Goal: Navigation & Orientation: Find specific page/section

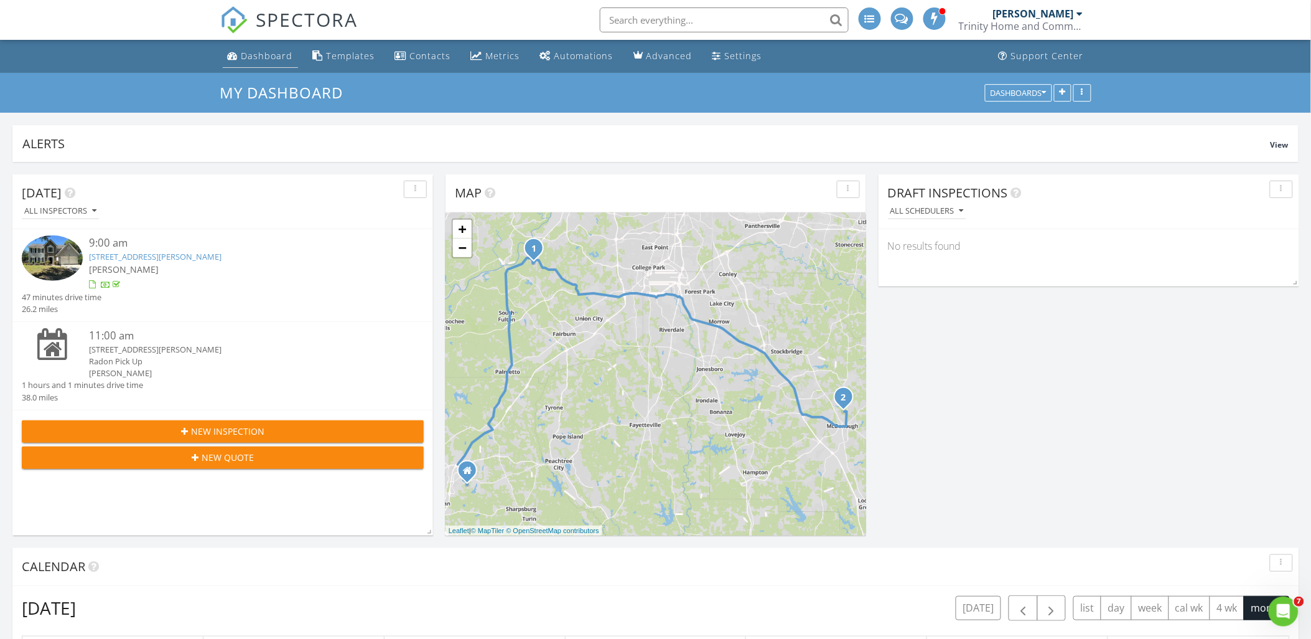
click at [276, 52] on div "Dashboard" at bounding box center [267, 56] width 52 height 12
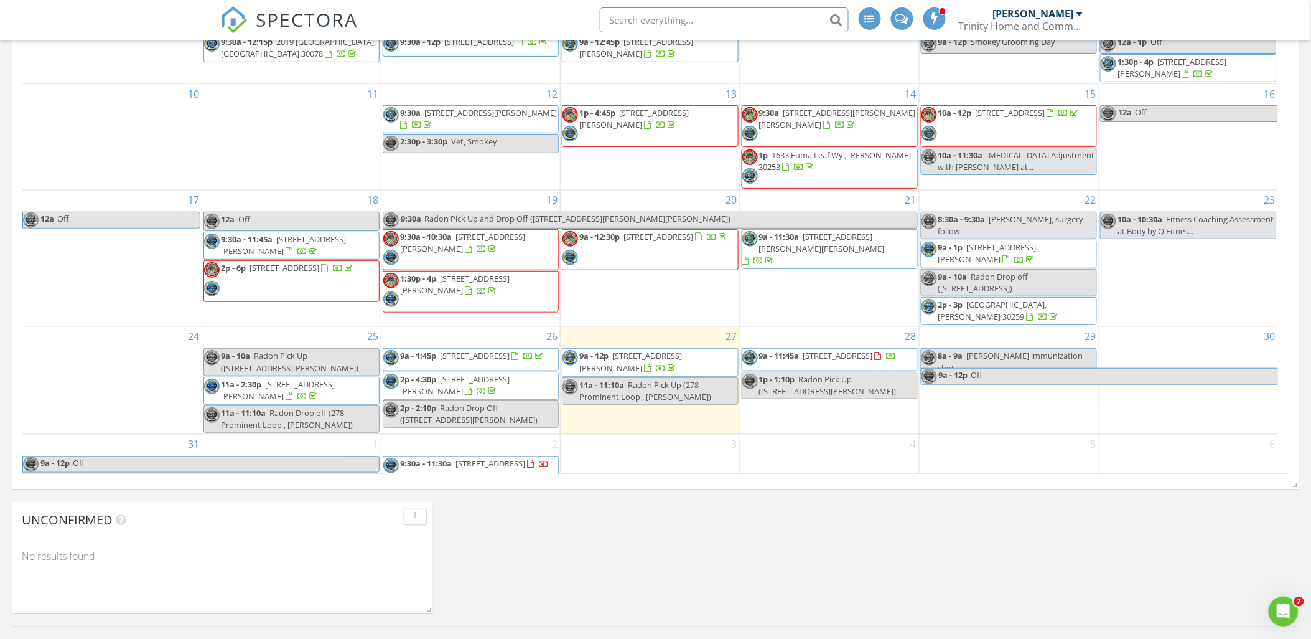
scroll to position [691, 0]
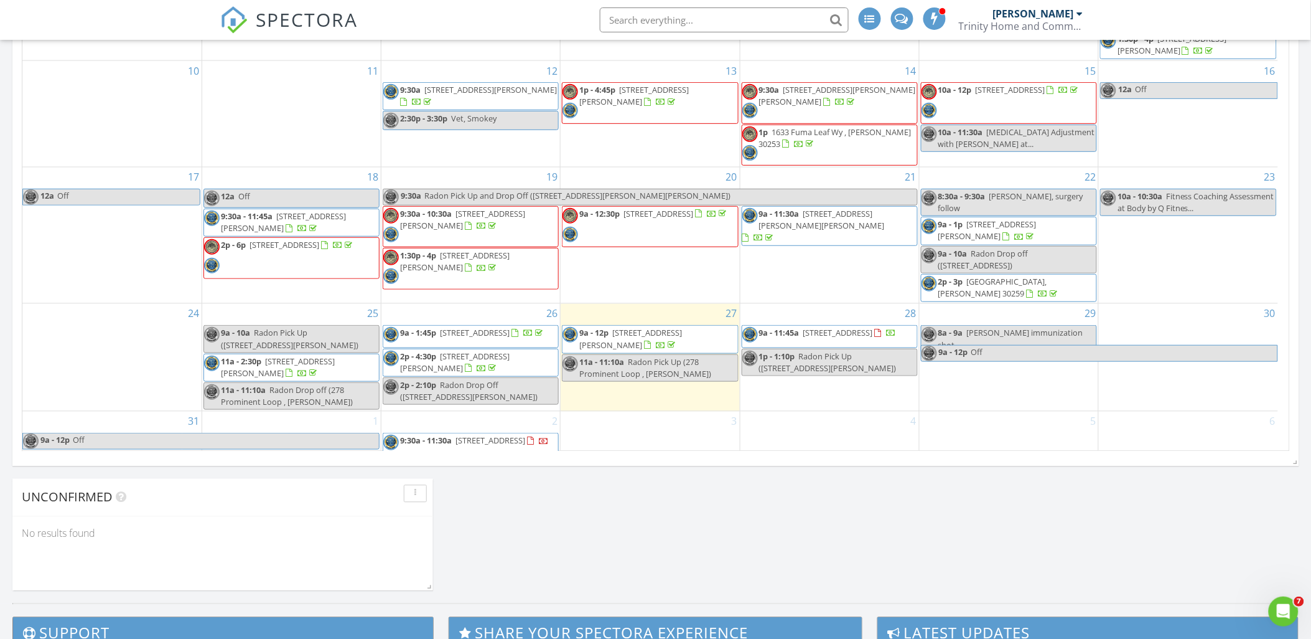
click at [887, 332] on div at bounding box center [892, 334] width 10 height 10
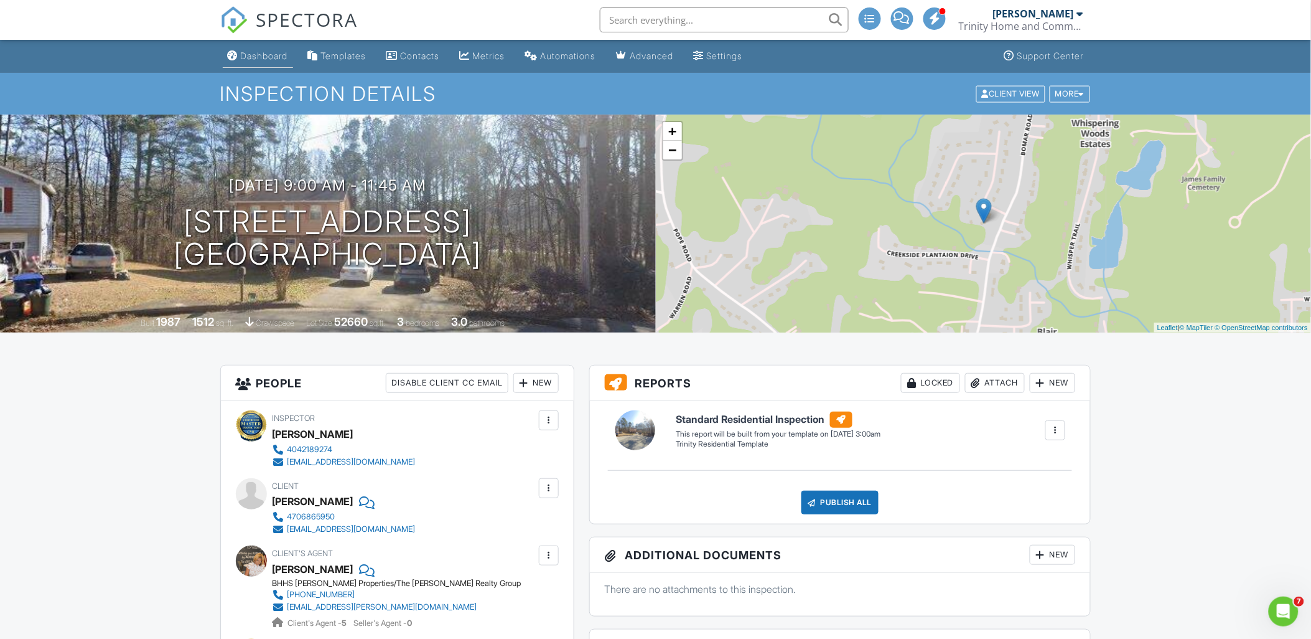
click at [269, 54] on div "Dashboard" at bounding box center [264, 55] width 47 height 11
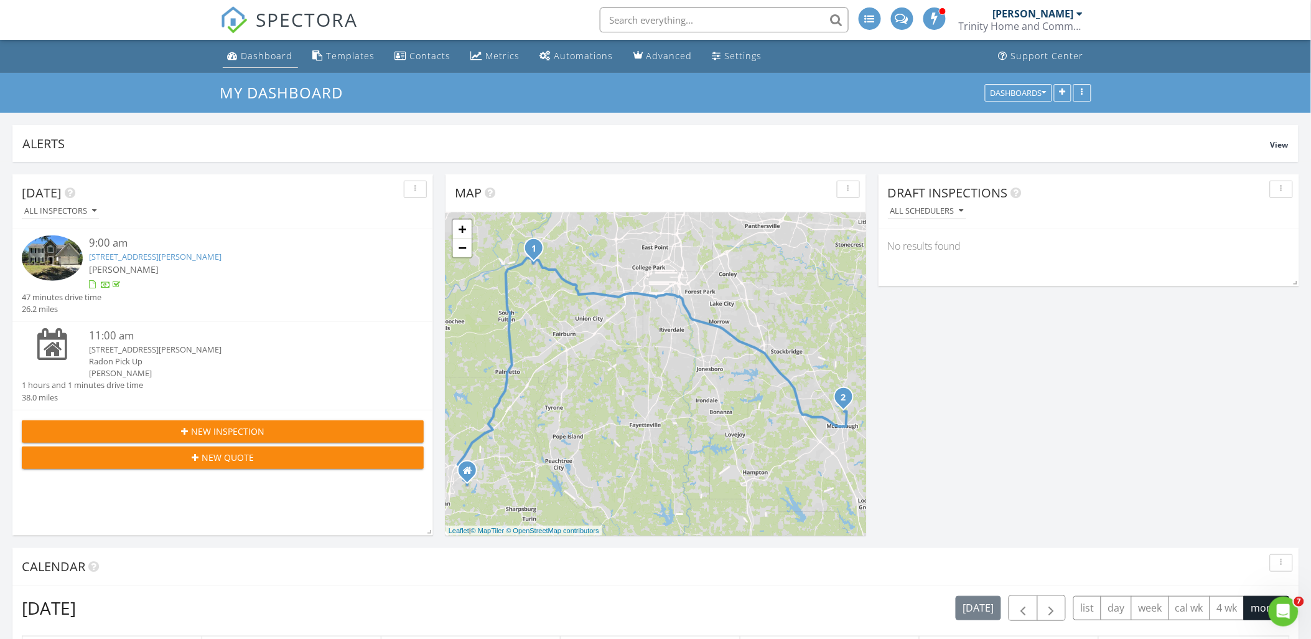
click at [290, 62] on link "Dashboard" at bounding box center [260, 56] width 75 height 23
